Goal: Transaction & Acquisition: Book appointment/travel/reservation

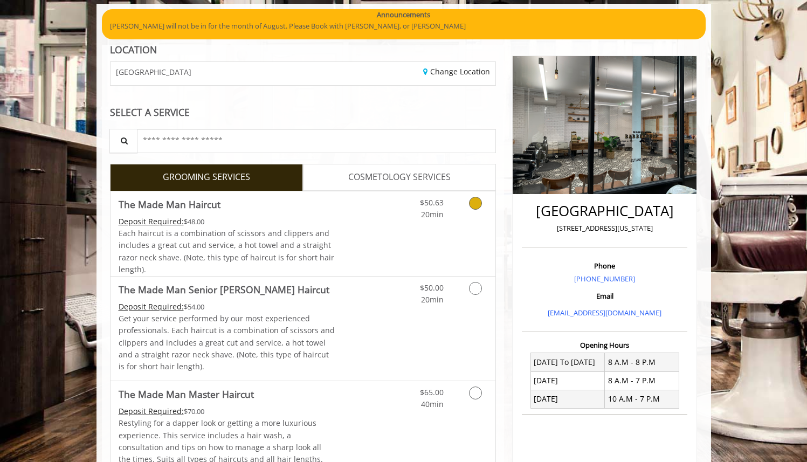
scroll to position [81, 0]
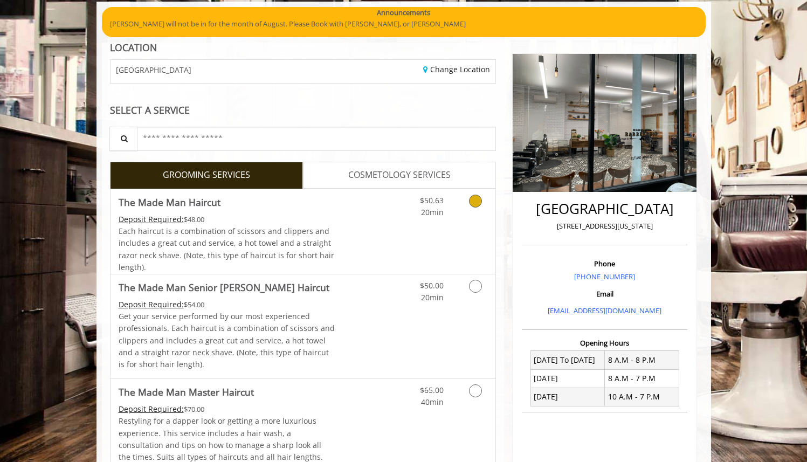
click at [360, 207] on link "Discounted Price" at bounding box center [367, 231] width 64 height 85
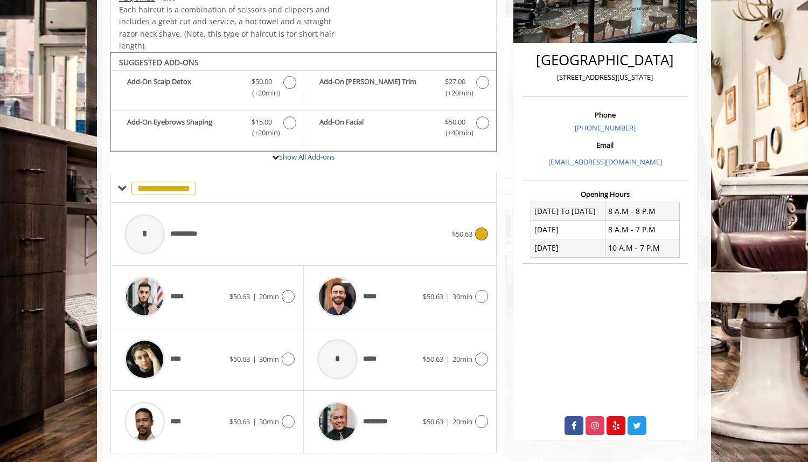
scroll to position [259, 0]
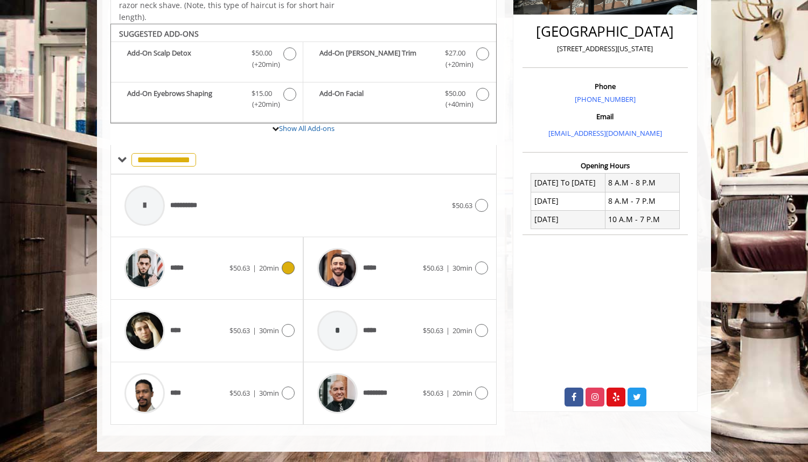
click at [237, 277] on div "***** $50.63 | 20min" at bounding box center [207, 267] width 176 height 51
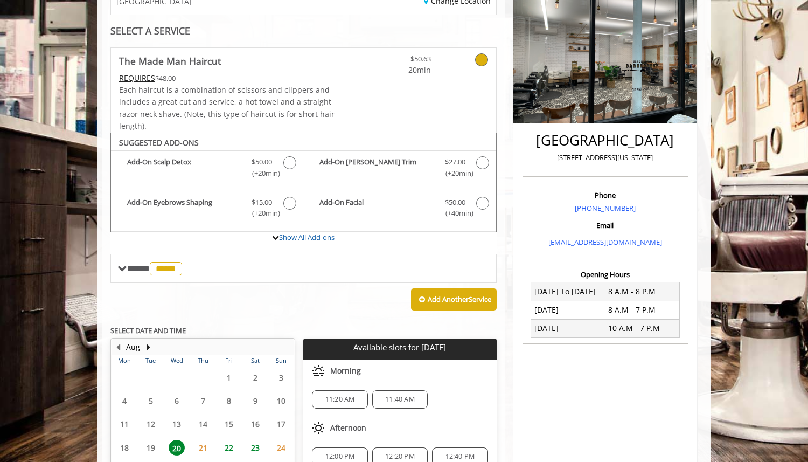
scroll to position [194, 0]
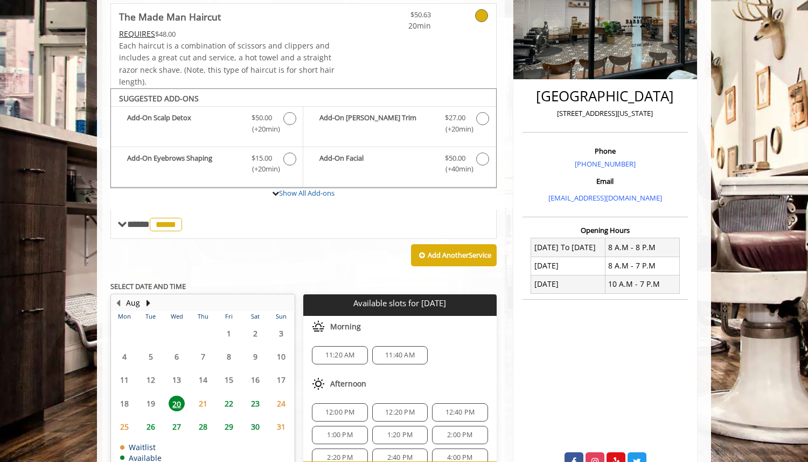
click at [203, 400] on span "21" at bounding box center [203, 403] width 16 height 16
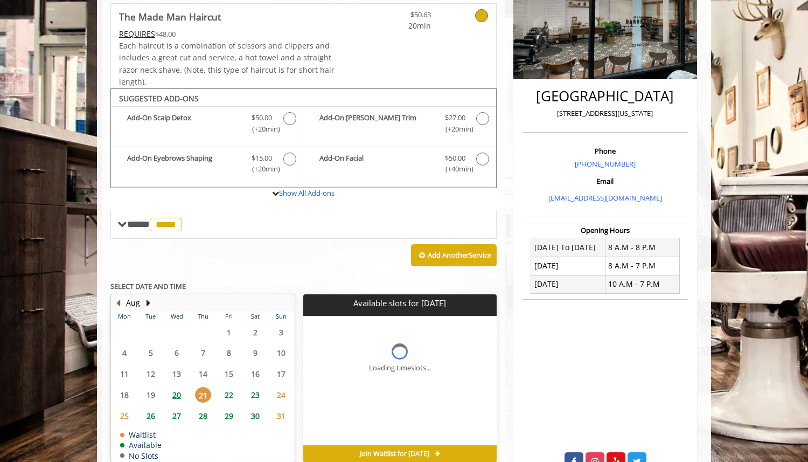
scroll to position [247, 0]
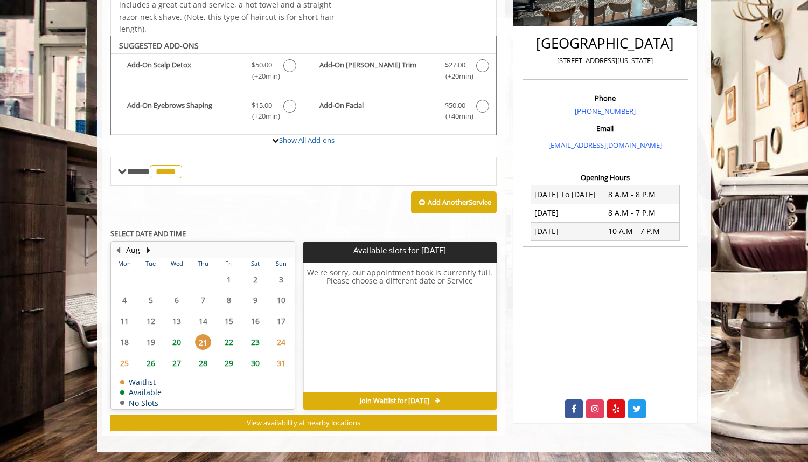
click at [173, 340] on span "20" at bounding box center [177, 342] width 16 height 16
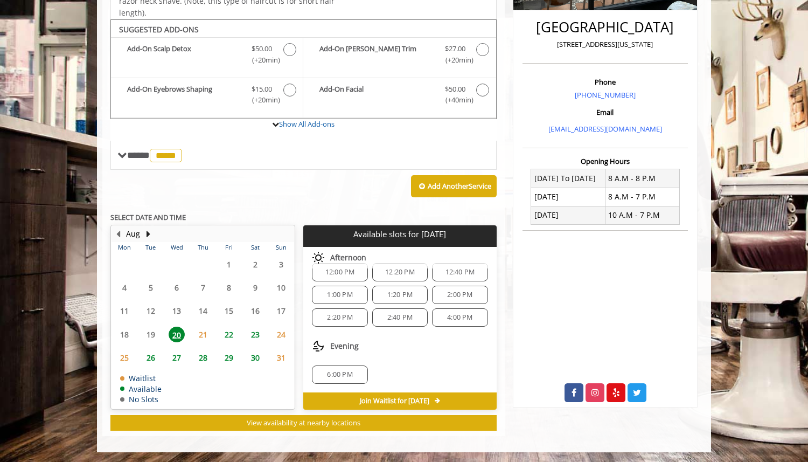
scroll to position [69, 0]
click at [390, 319] on span "2:40 PM" at bounding box center [399, 319] width 25 height 9
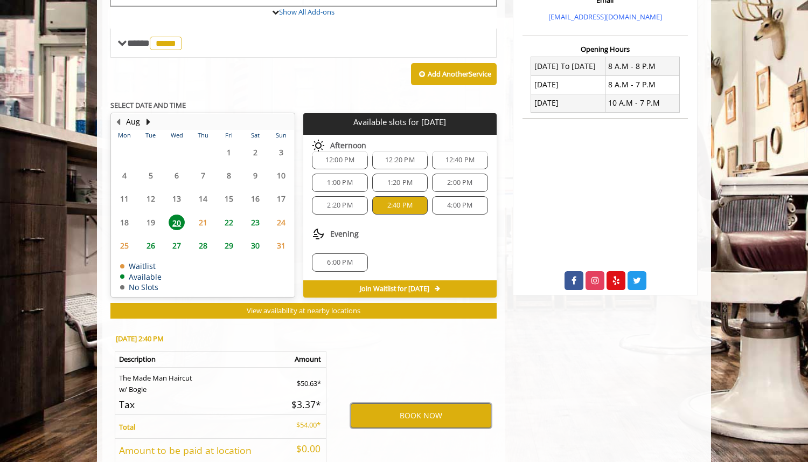
scroll to position [376, 0]
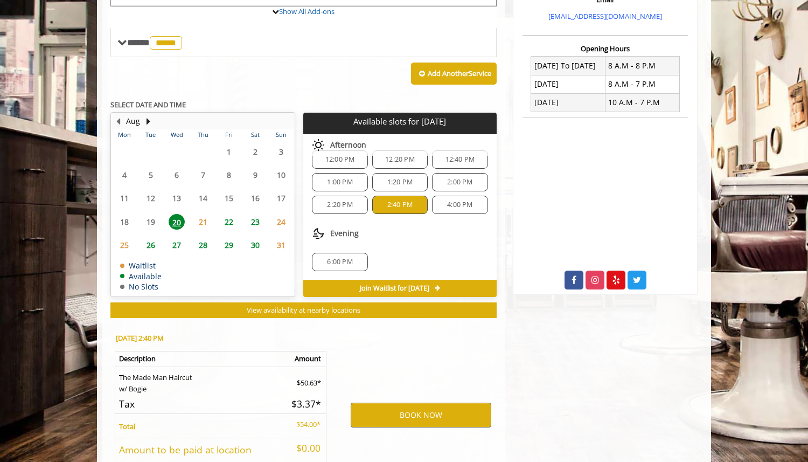
click at [228, 223] on span "22" at bounding box center [229, 222] width 16 height 16
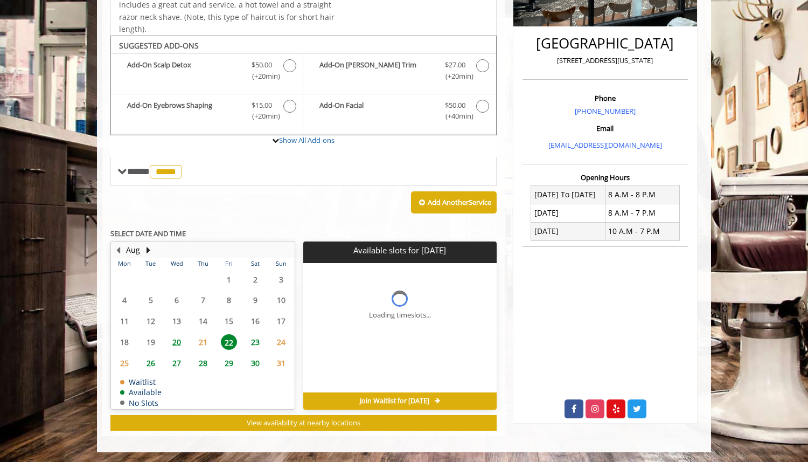
scroll to position [263, 0]
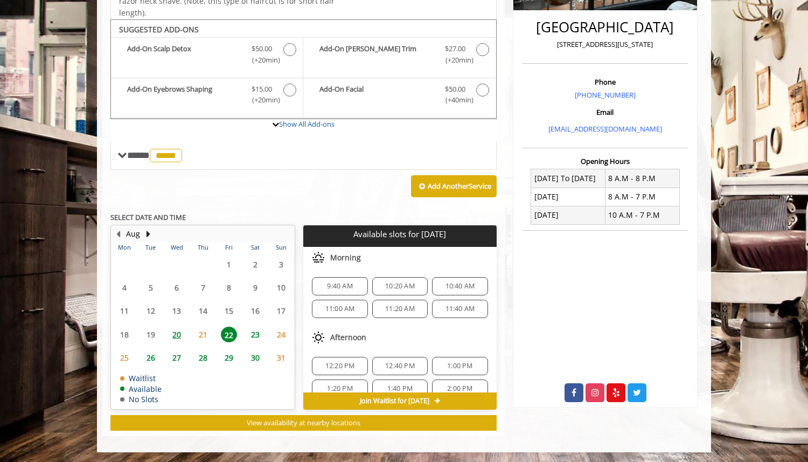
click at [175, 332] on span "20" at bounding box center [177, 335] width 16 height 16
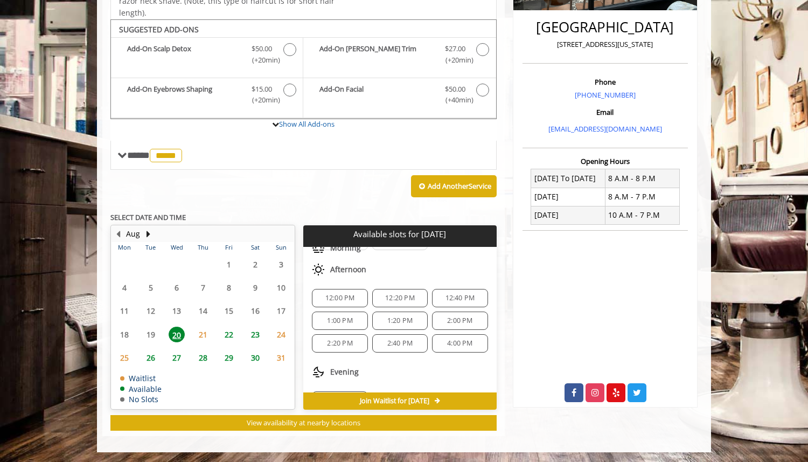
scroll to position [50, 0]
click at [345, 338] on span "2:20 PM" at bounding box center [339, 339] width 25 height 9
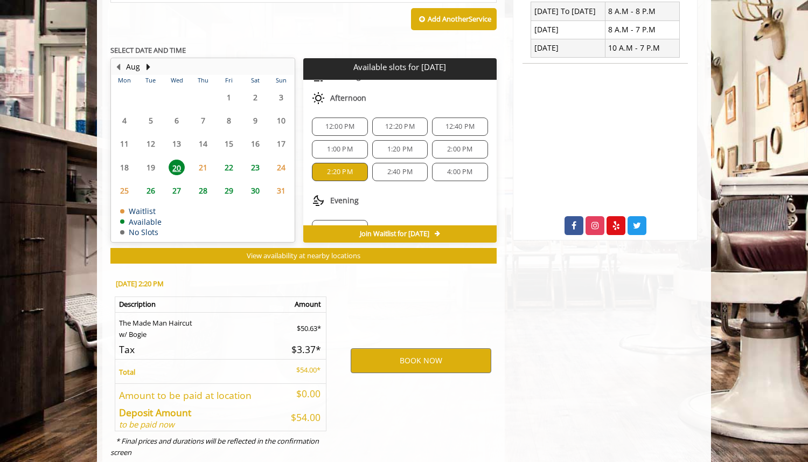
scroll to position [458, 0]
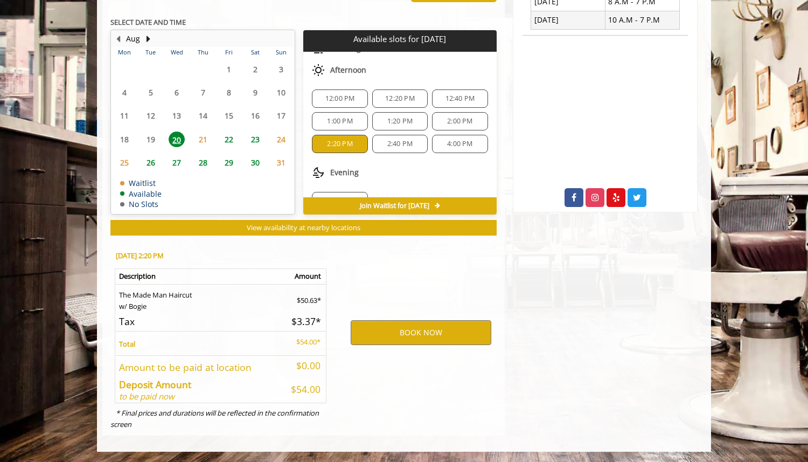
click at [461, 142] on span "4:00 PM" at bounding box center [459, 144] width 25 height 9
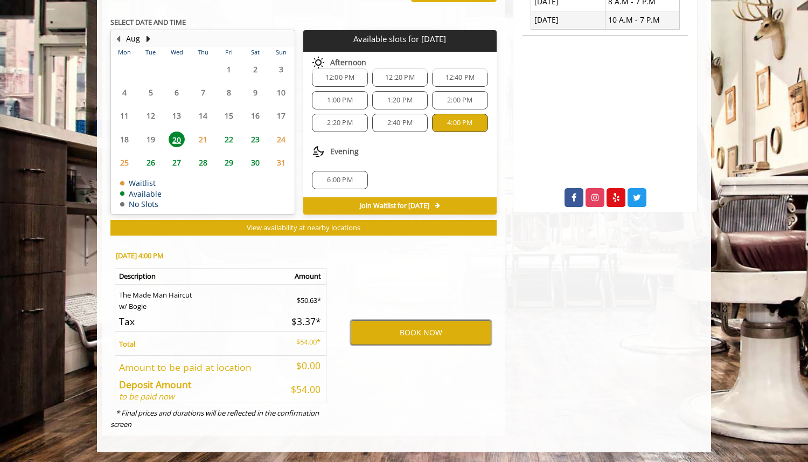
scroll to position [71, 0]
click at [404, 332] on button "BOOK NOW" at bounding box center [421, 332] width 141 height 25
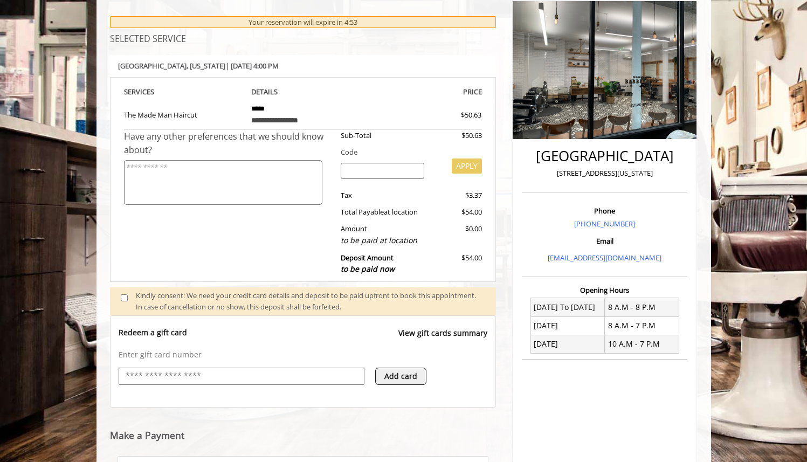
scroll to position [190, 0]
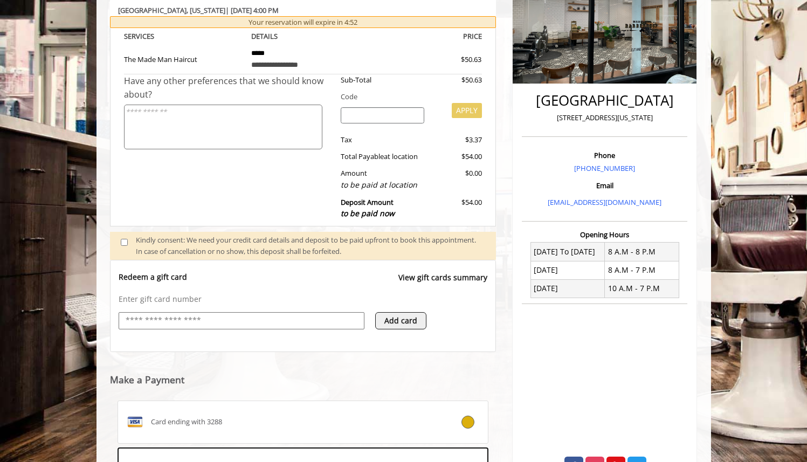
click at [213, 320] on input "text" at bounding box center [241, 320] width 234 height 13
type input "**********"
click at [356, 322] on icon at bounding box center [355, 321] width 6 height 8
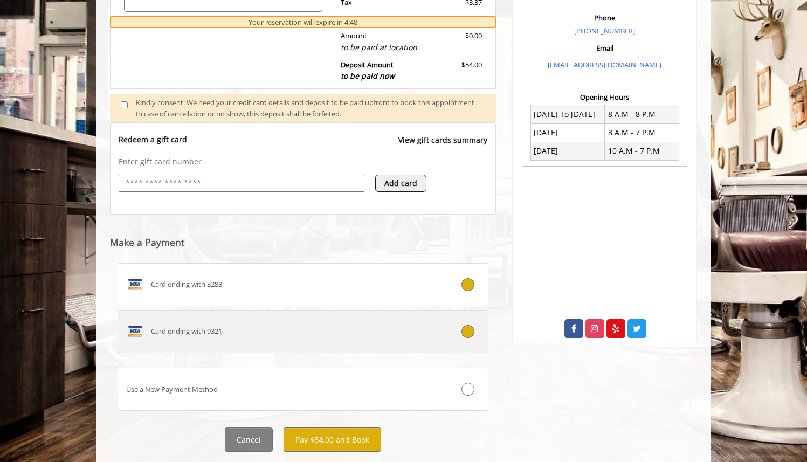
click at [349, 331] on div "Card ending with 9321" at bounding box center [272, 331] width 308 height 17
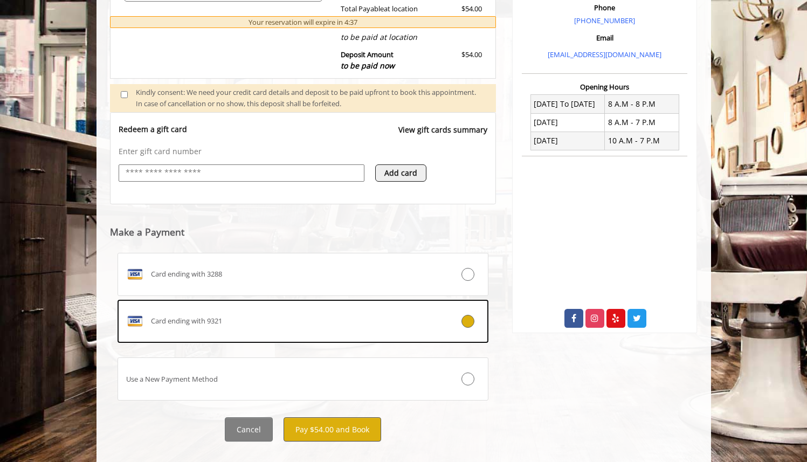
scroll to position [355, 0]
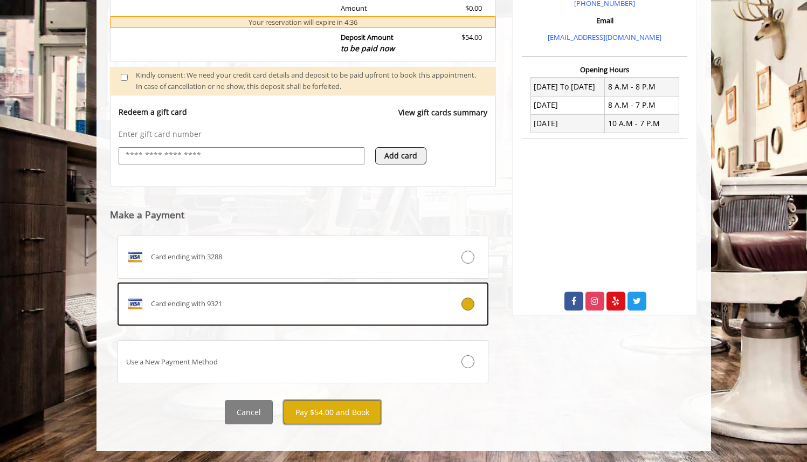
click at [321, 413] on button "Pay $54.00 and Book" at bounding box center [332, 412] width 98 height 24
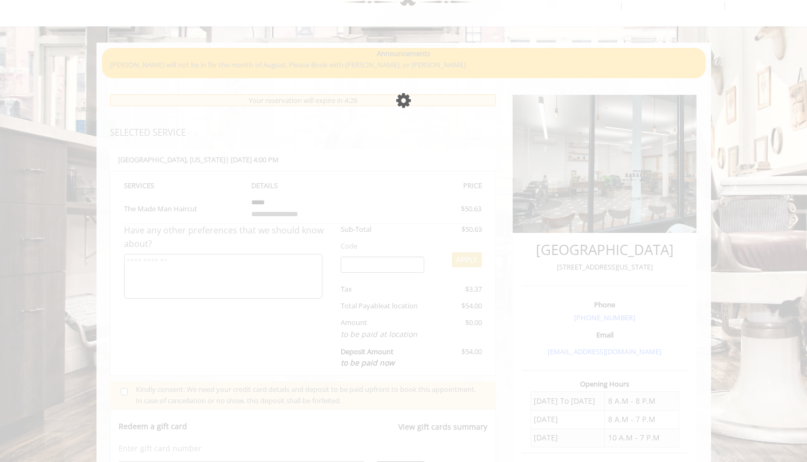
scroll to position [39, 0]
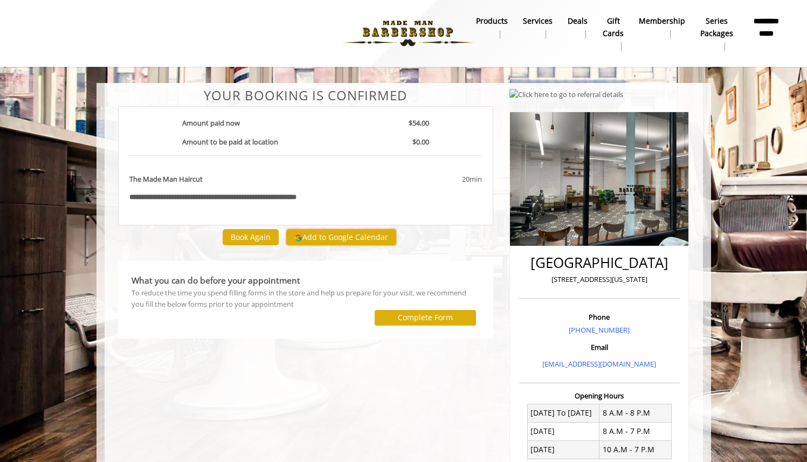
click at [311, 237] on button "Add to Google Calendar" at bounding box center [341, 237] width 110 height 16
